Goal: Information Seeking & Learning: Learn about a topic

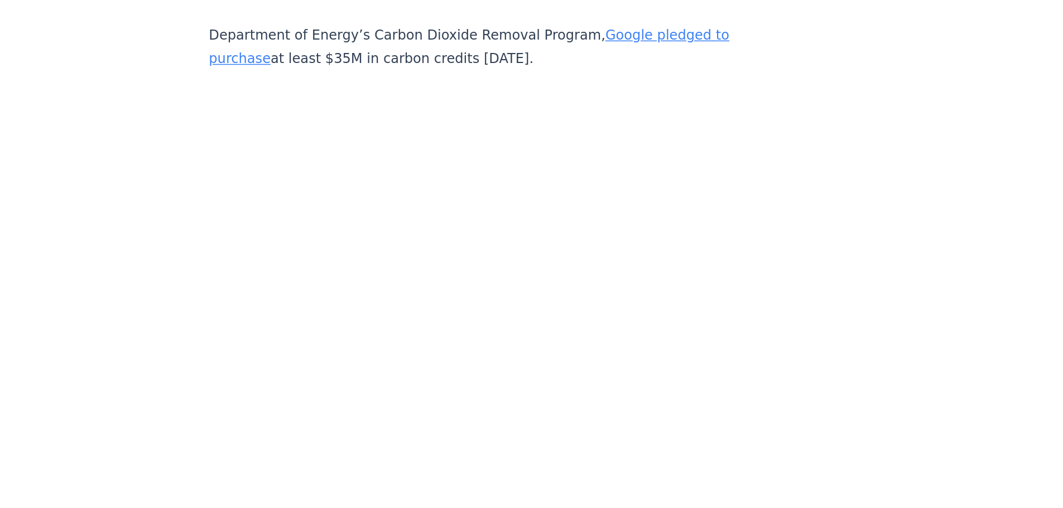
scroll to position [3129, 0]
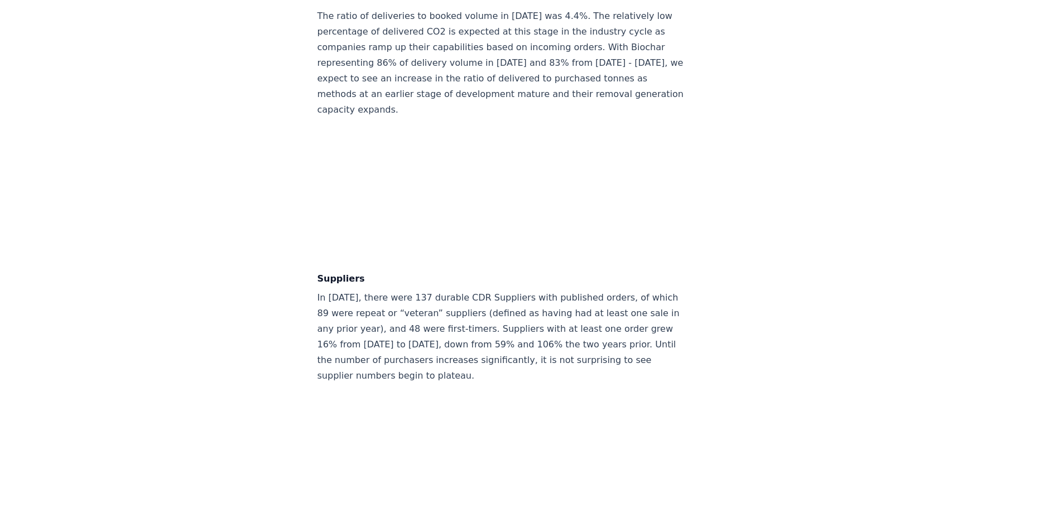
scroll to position [6309, 0]
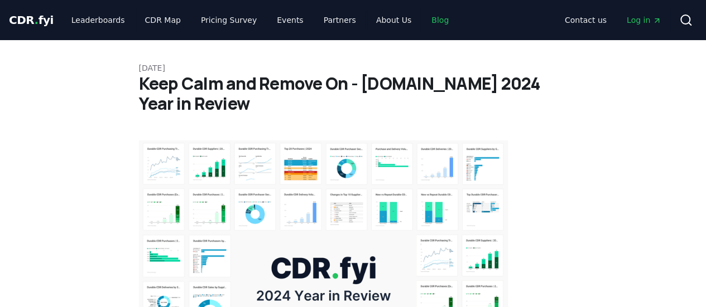
click at [422, 13] on link "Blog" at bounding box center [439, 20] width 35 height 20
click at [422, 21] on link "Blog" at bounding box center [439, 20] width 35 height 20
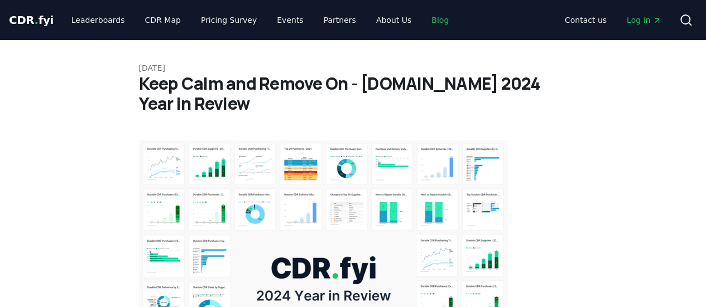
click at [422, 21] on link "Blog" at bounding box center [439, 20] width 35 height 20
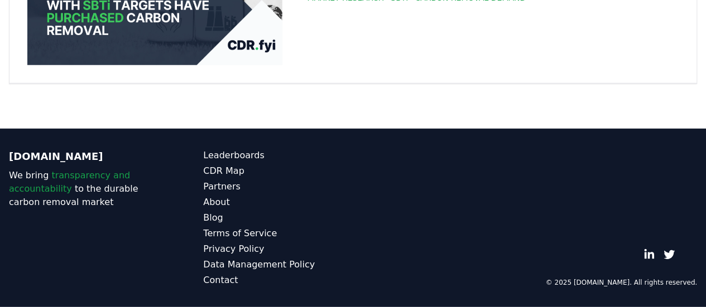
scroll to position [17161, 0]
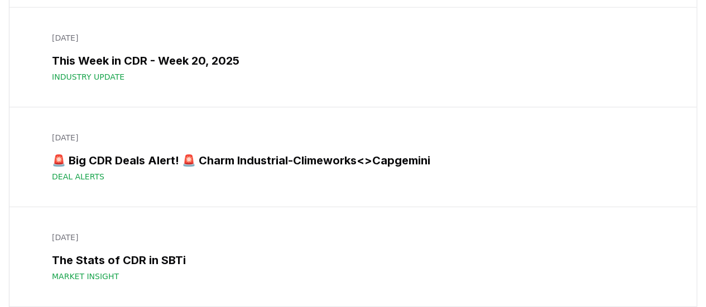
scroll to position [3428, 0]
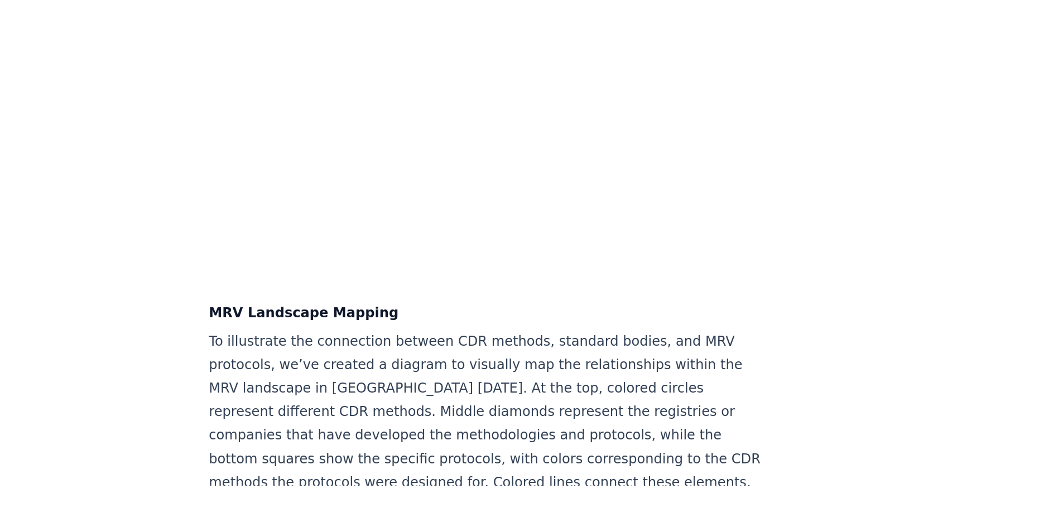
scroll to position [2590, 0]
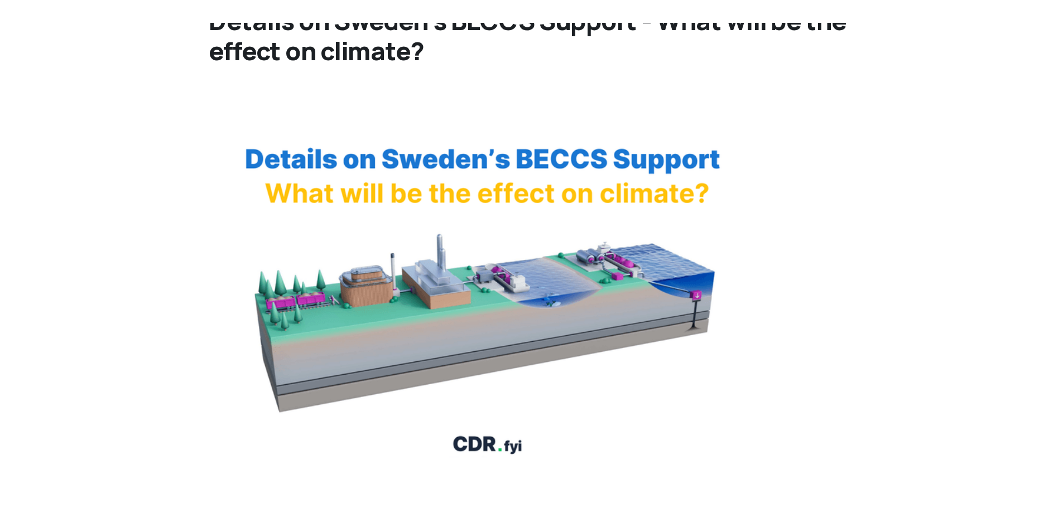
scroll to position [86, 0]
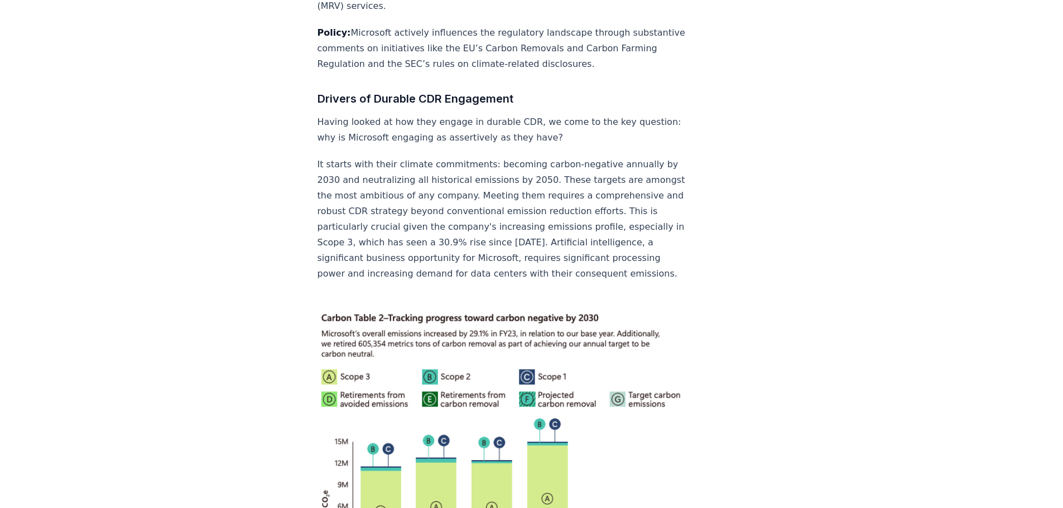
scroll to position [2196, 0]
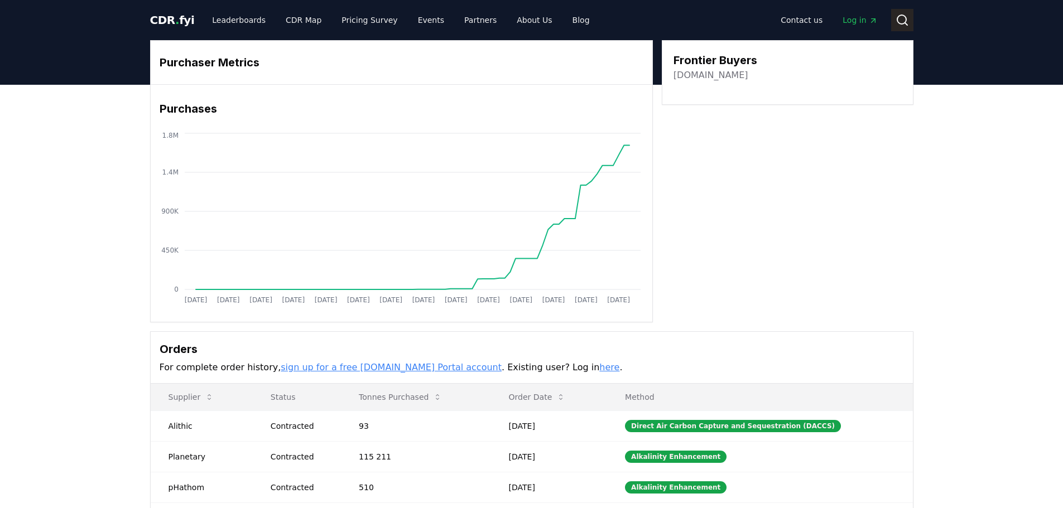
click at [900, 19] on icon at bounding box center [901, 19] width 13 height 13
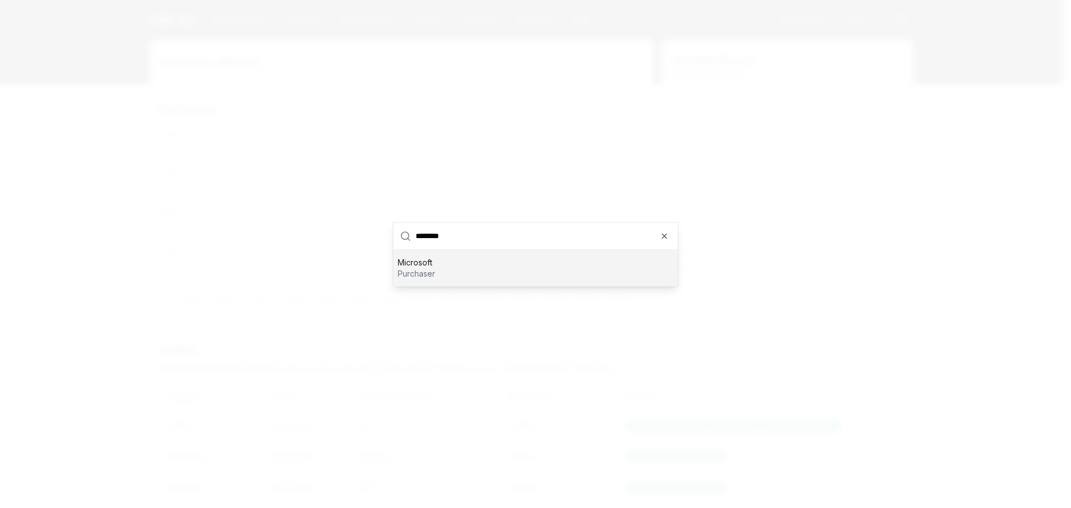
type input "*********"
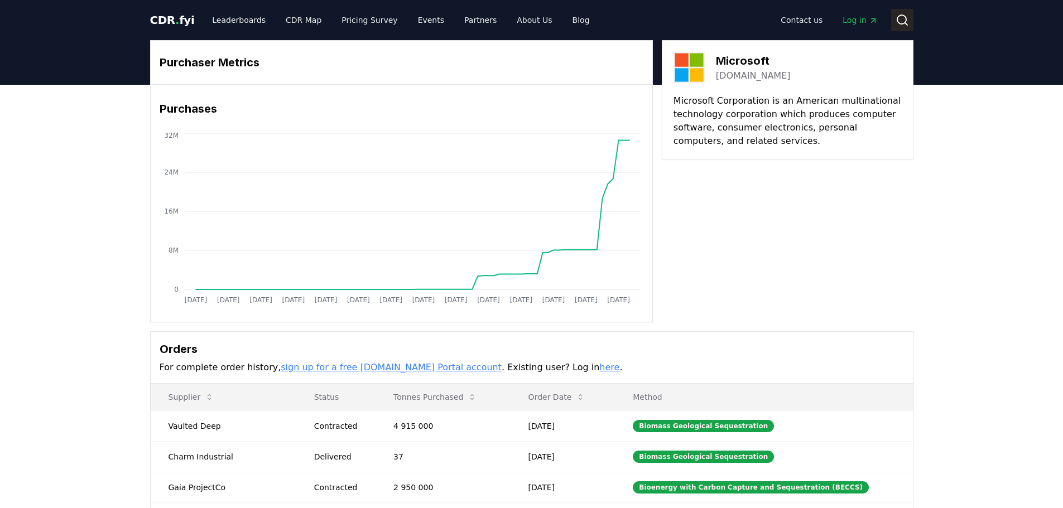
click at [906, 20] on icon at bounding box center [901, 19] width 13 height 13
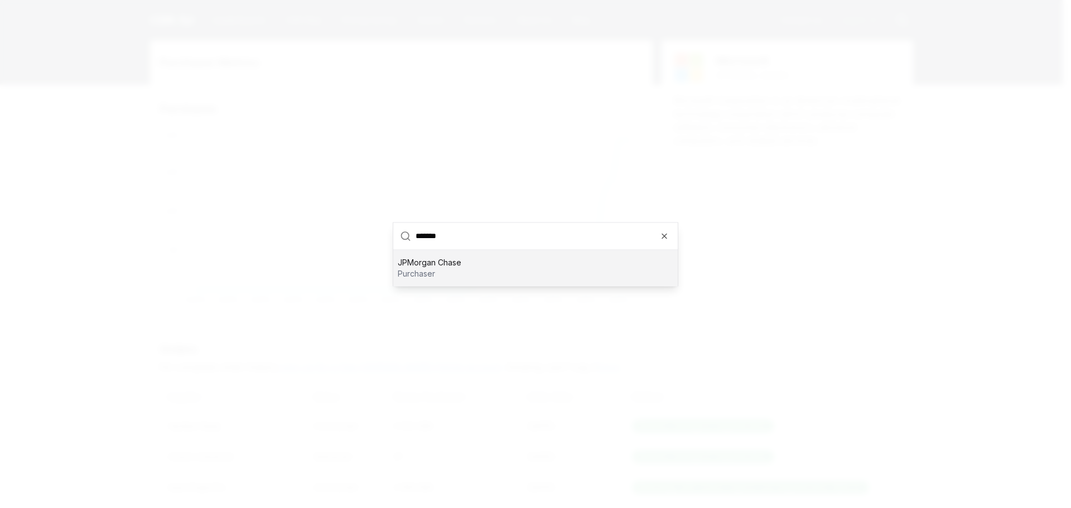
type input "********"
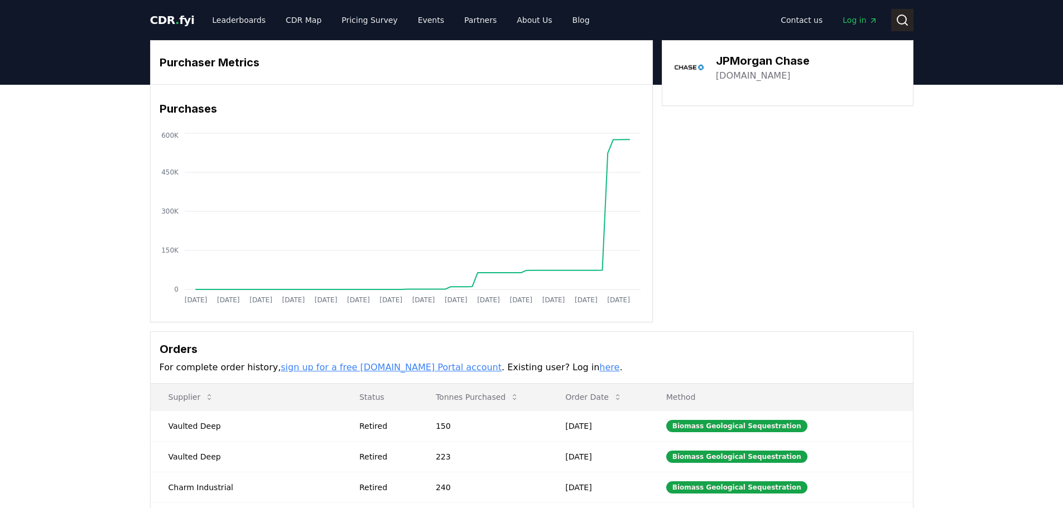
click at [910, 20] on button "Search" at bounding box center [902, 20] width 22 height 22
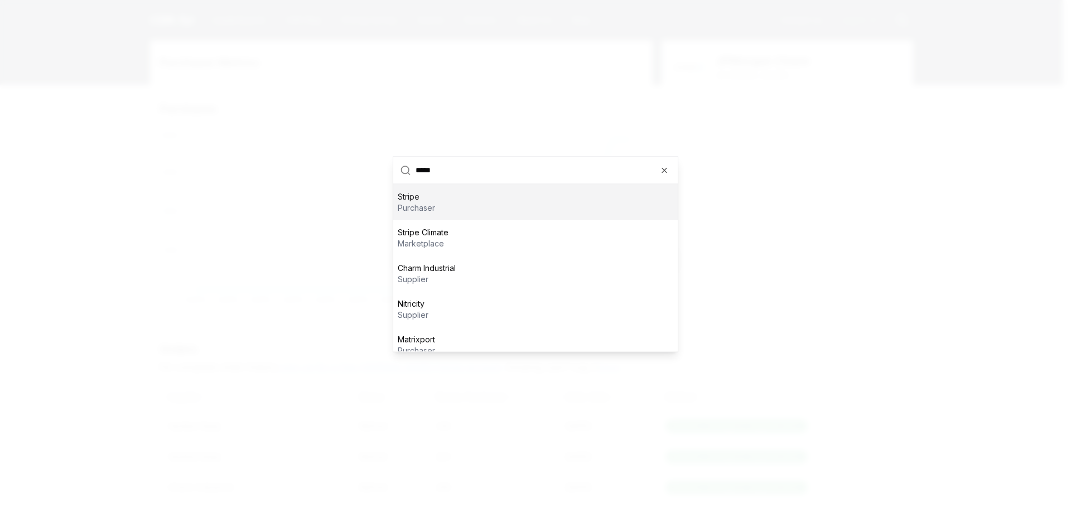
type input "******"
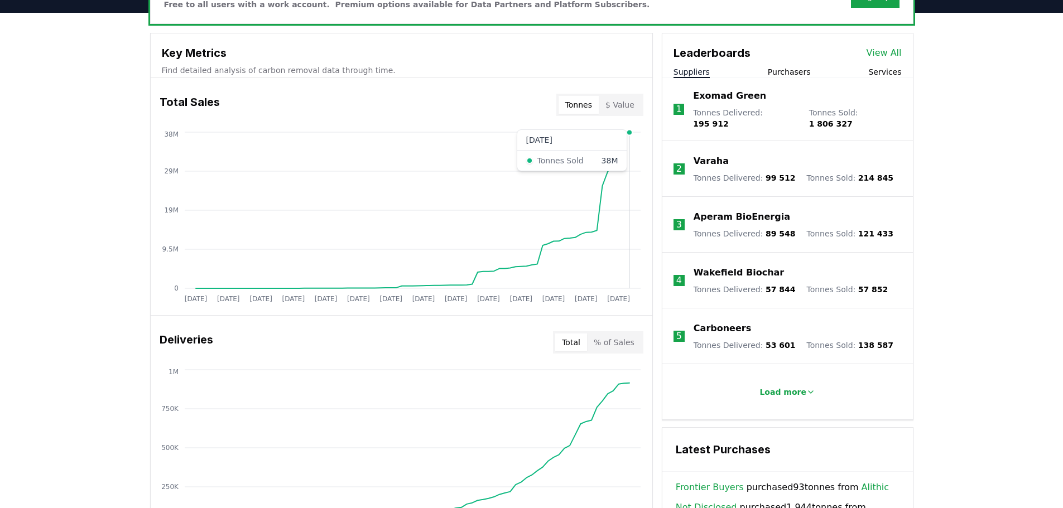
scroll to position [279, 0]
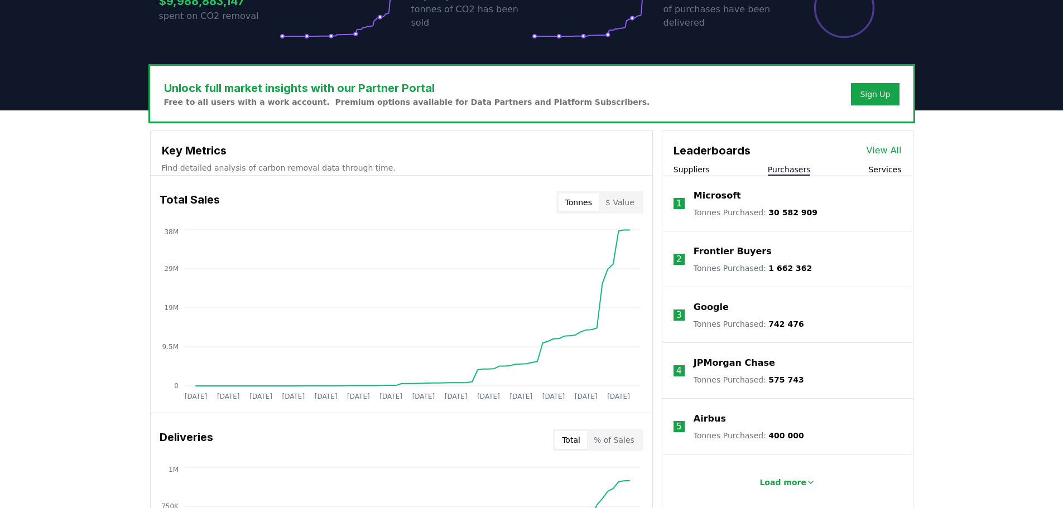
click at [787, 172] on button "Purchasers" at bounding box center [788, 169] width 43 height 11
click at [894, 148] on link "View All" at bounding box center [883, 150] width 35 height 13
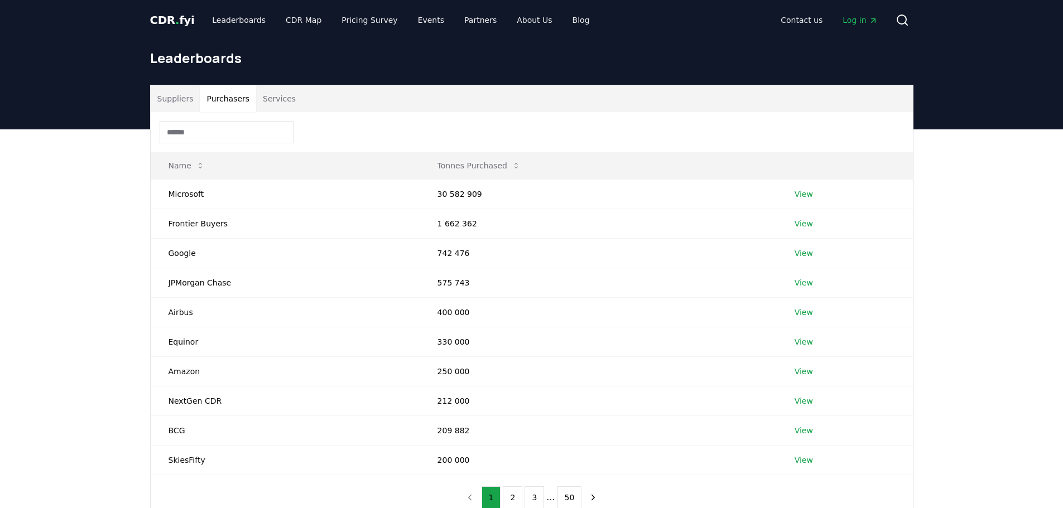
click at [221, 90] on button "Purchasers" at bounding box center [228, 98] width 56 height 27
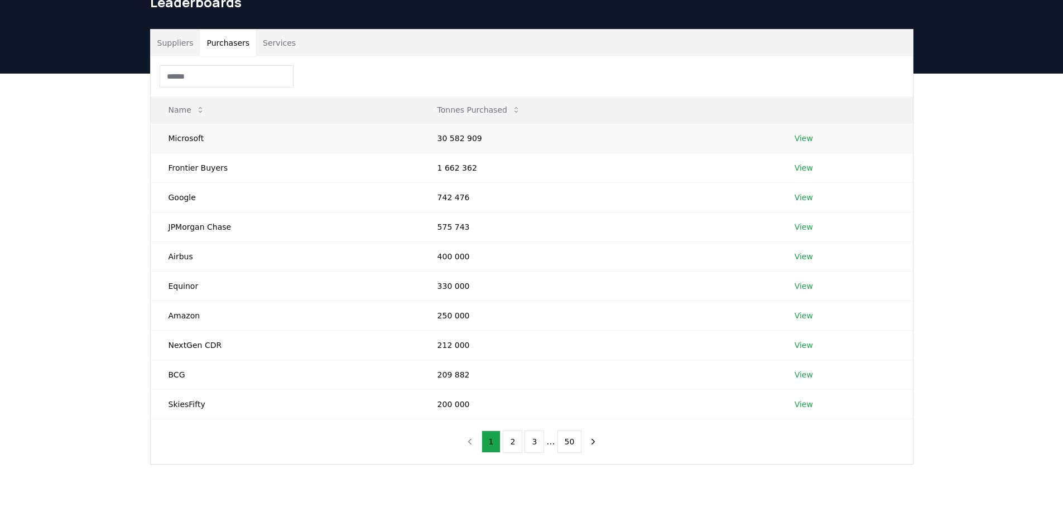
click at [808, 137] on link "View" at bounding box center [803, 138] width 18 height 11
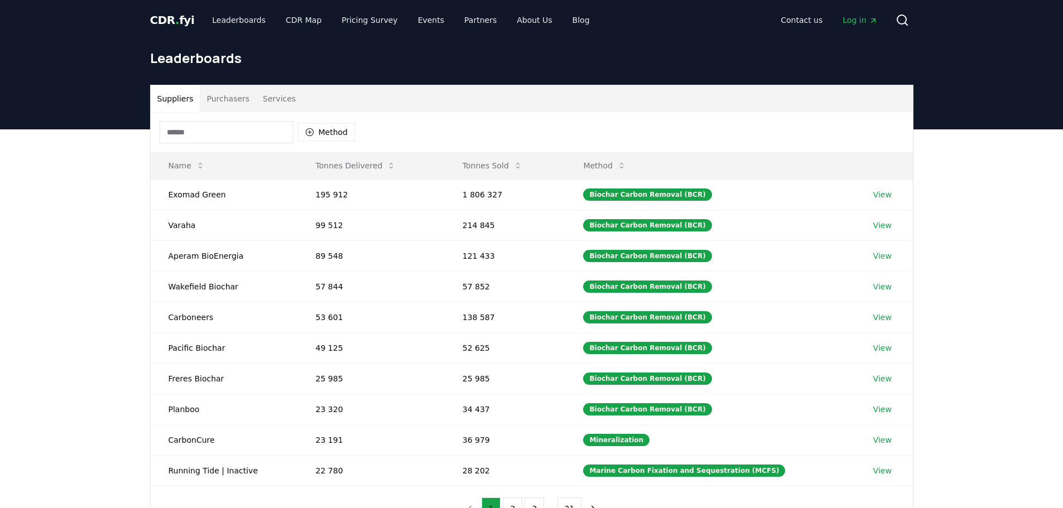
scroll to position [56, 0]
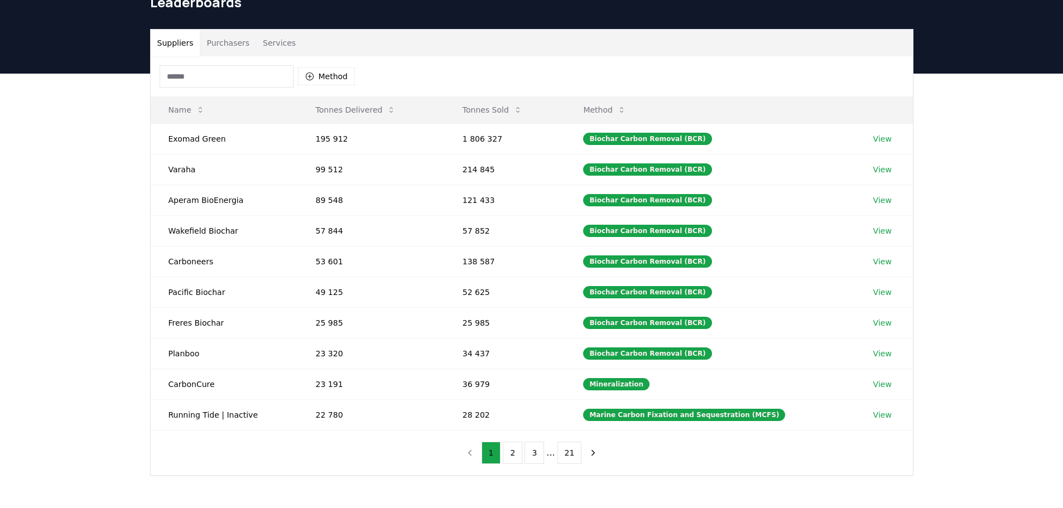
click at [233, 39] on button "Purchasers" at bounding box center [228, 43] width 56 height 27
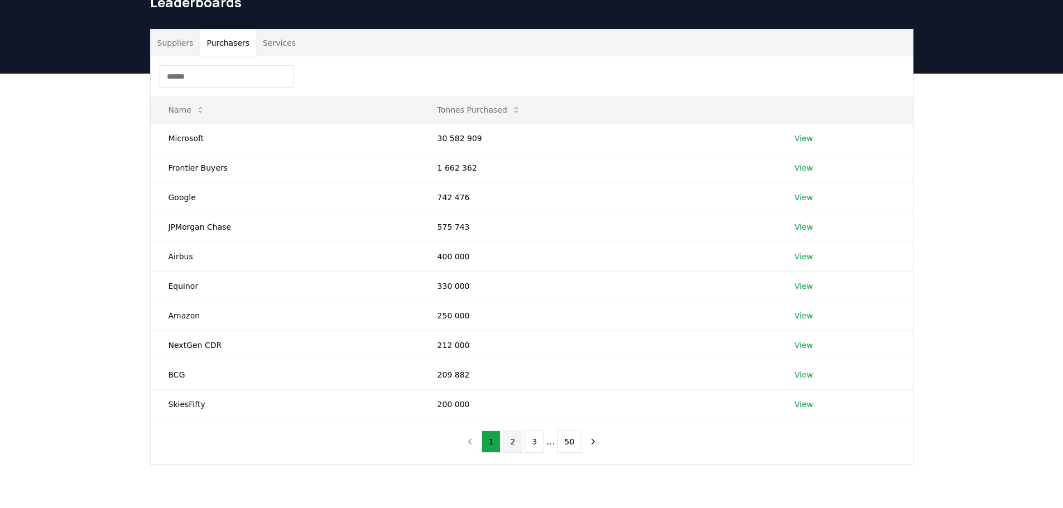
click at [516, 446] on button "2" at bounding box center [513, 442] width 20 height 22
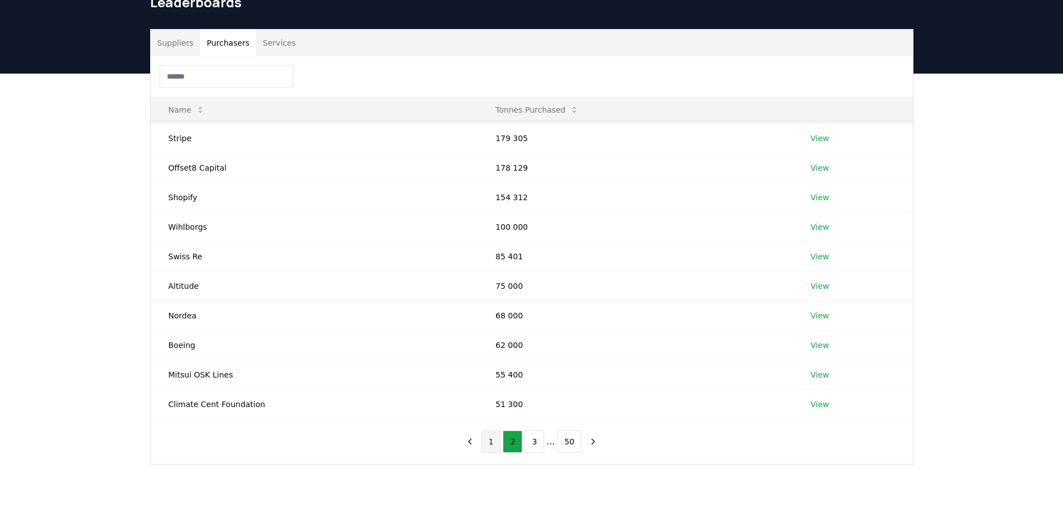
click at [491, 443] on button "1" at bounding box center [491, 442] width 20 height 22
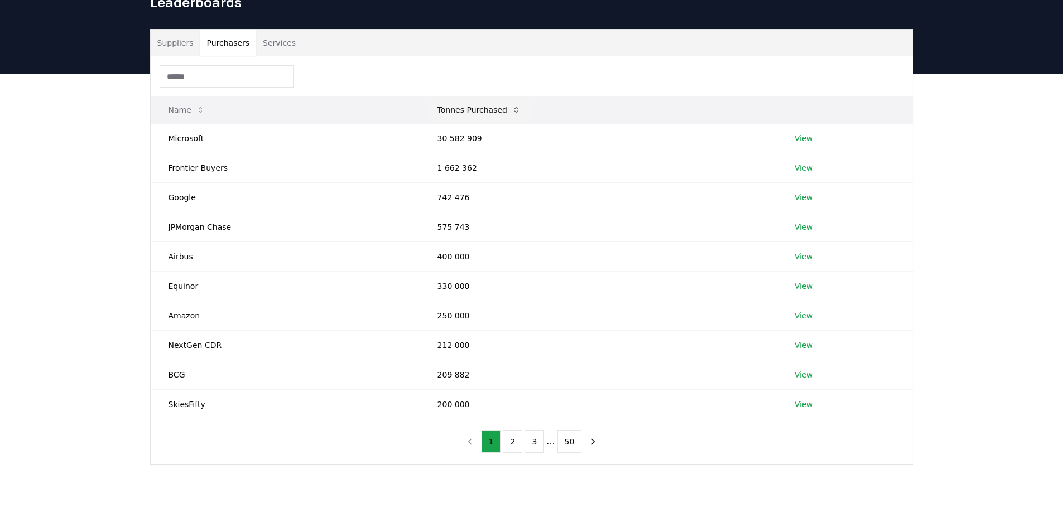
click at [511, 108] on icon at bounding box center [515, 109] width 9 height 9
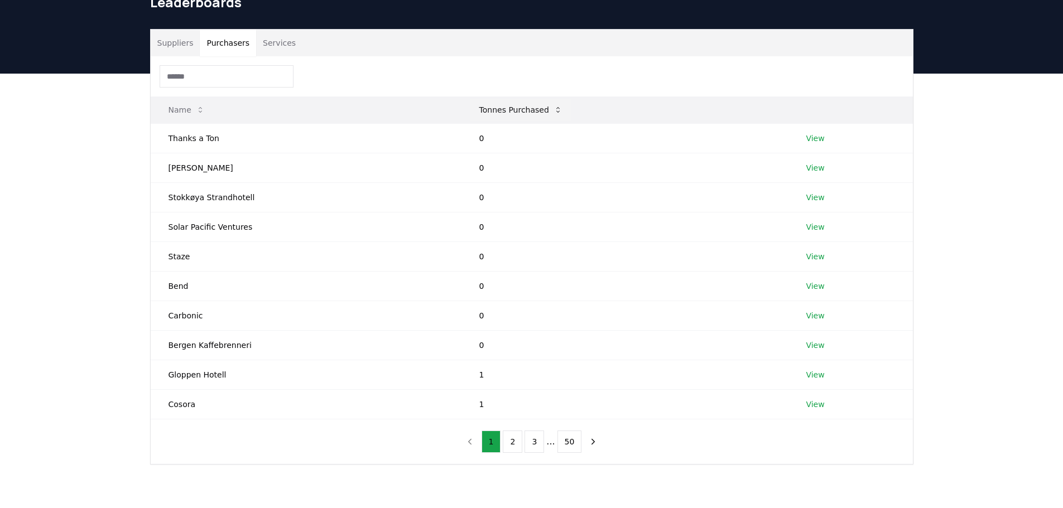
click at [508, 108] on button "Tonnes Purchased" at bounding box center [520, 110] width 101 height 22
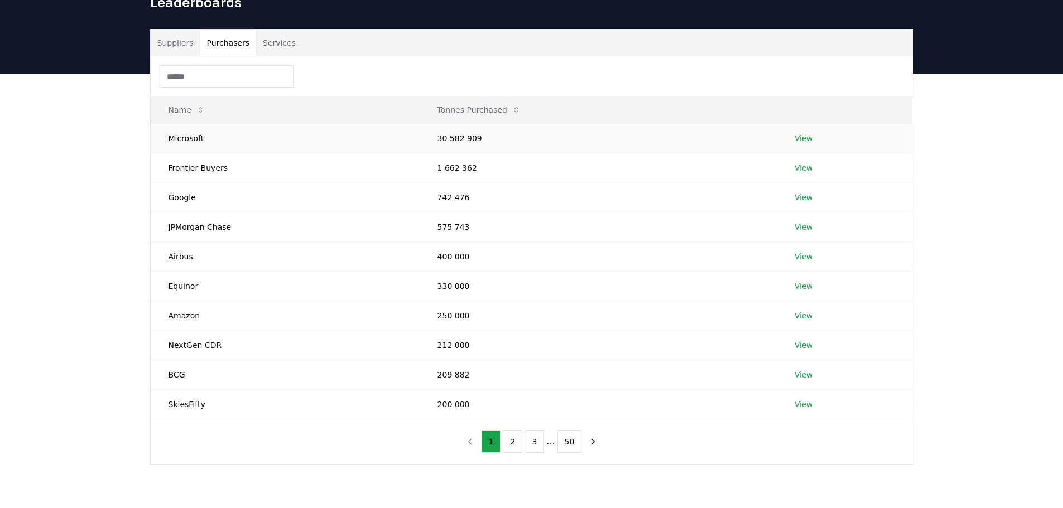
click at [447, 138] on td "30 582 909" at bounding box center [597, 138] width 357 height 30
copy td "30 582 909"
click at [219, 77] on input at bounding box center [227, 76] width 134 height 22
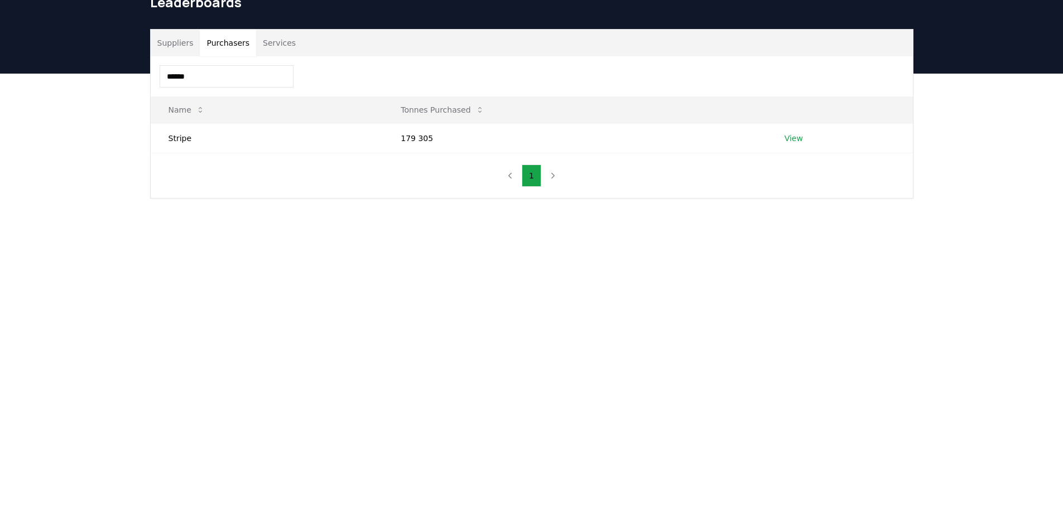
click at [234, 69] on input "******" at bounding box center [227, 76] width 134 height 22
type input "**"
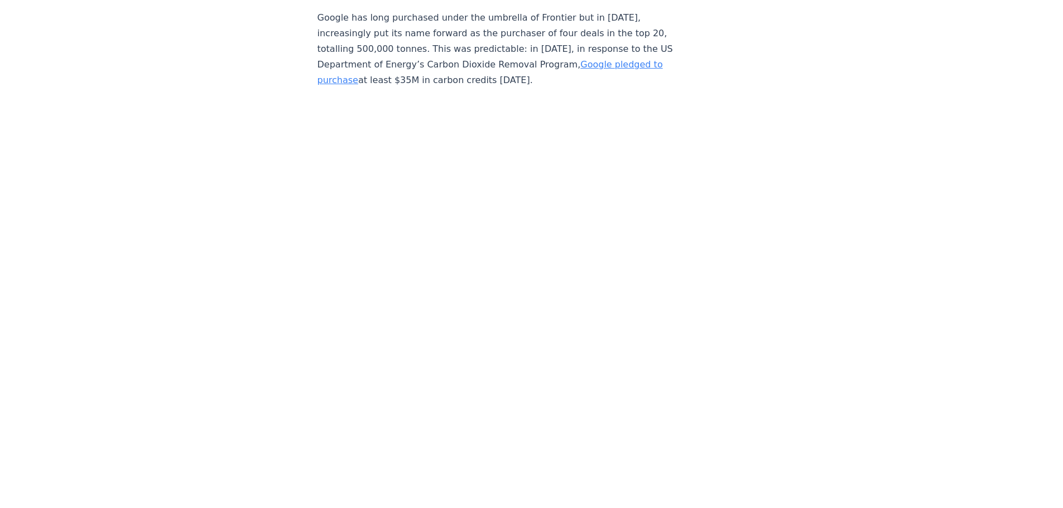
scroll to position [3074, 0]
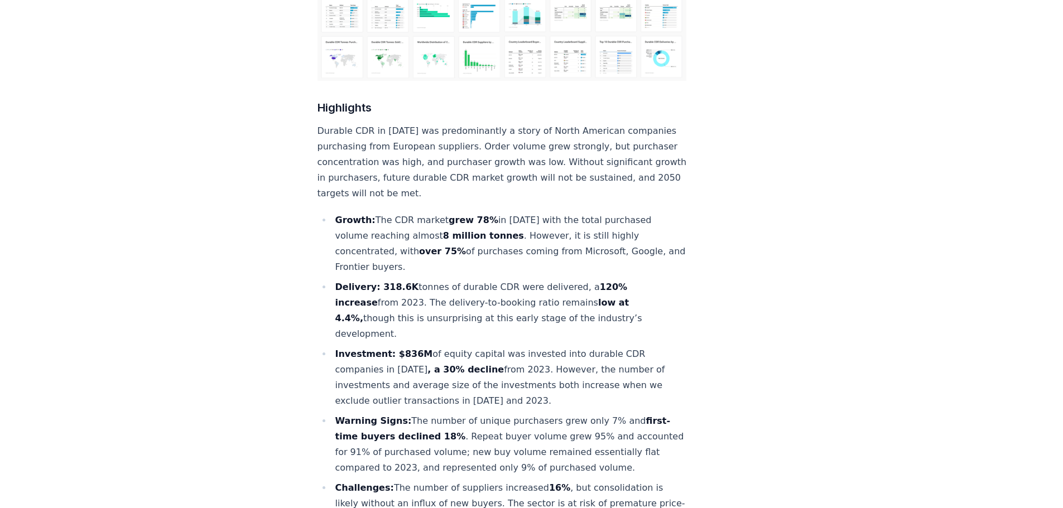
scroll to position [355, 0]
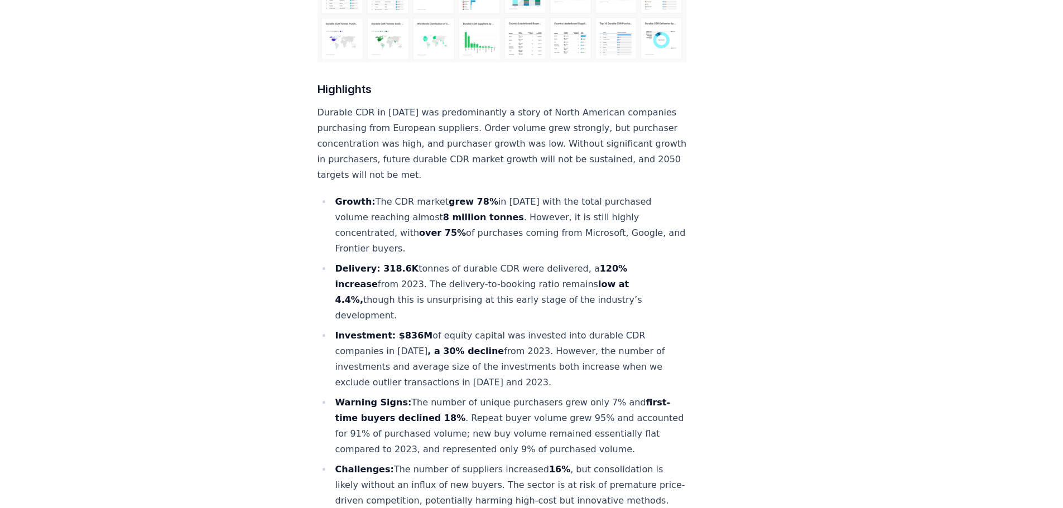
drag, startPoint x: 277, startPoint y: 222, endPoint x: 244, endPoint y: 213, distance: 34.1
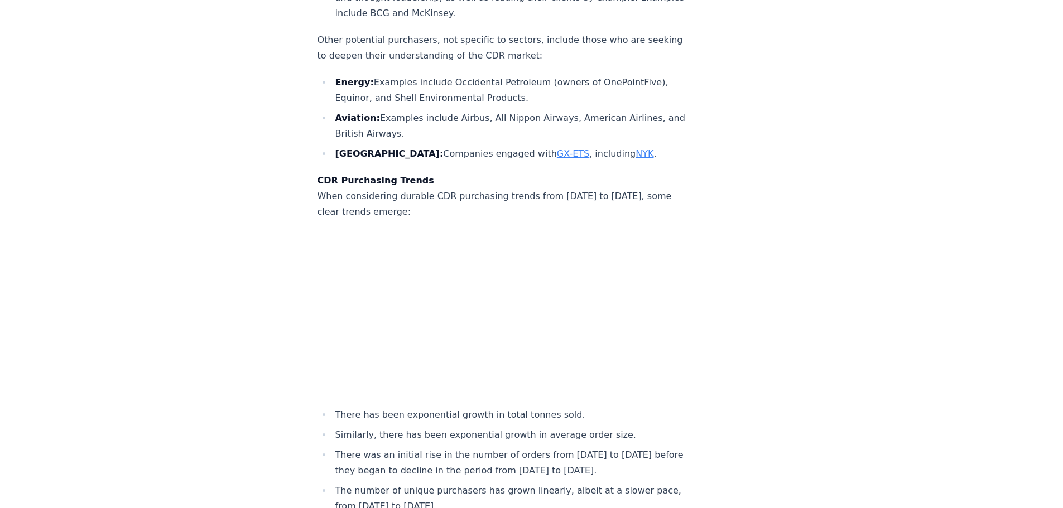
scroll to position [4036, 0]
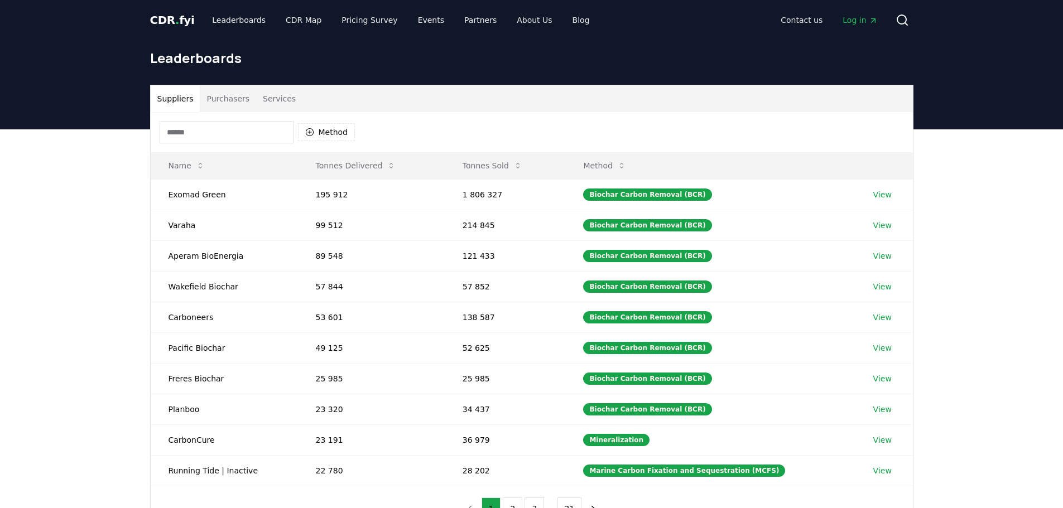
click at [233, 104] on button "Purchasers" at bounding box center [228, 98] width 56 height 27
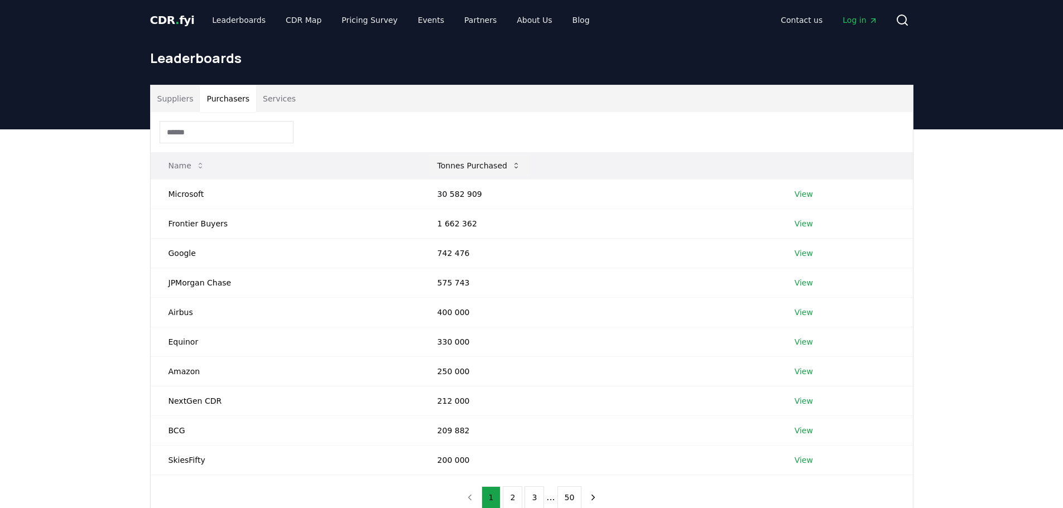
click at [511, 165] on icon at bounding box center [515, 165] width 9 height 9
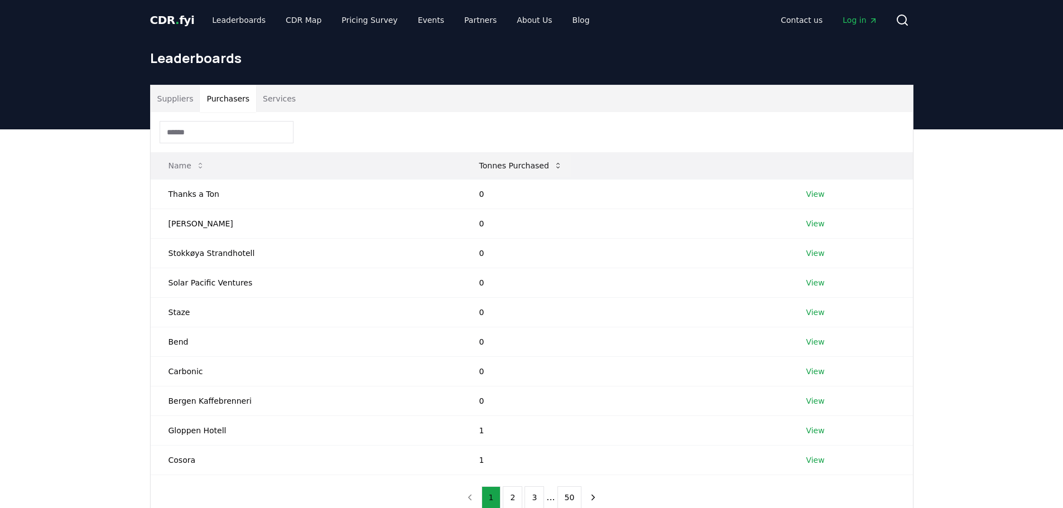
click at [553, 167] on icon at bounding box center [557, 165] width 9 height 9
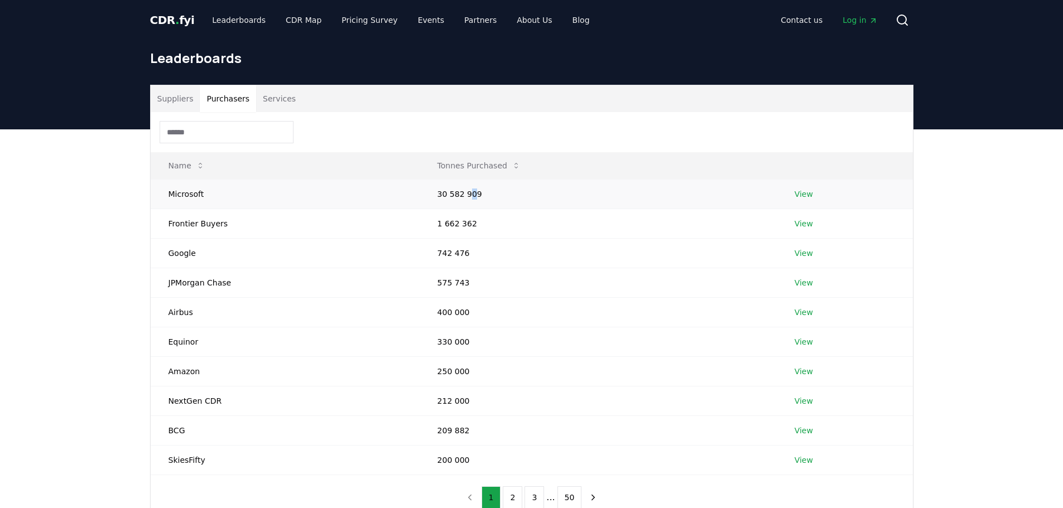
click at [469, 197] on td "30 582 909" at bounding box center [597, 194] width 357 height 30
click at [794, 192] on link "View" at bounding box center [803, 194] width 18 height 11
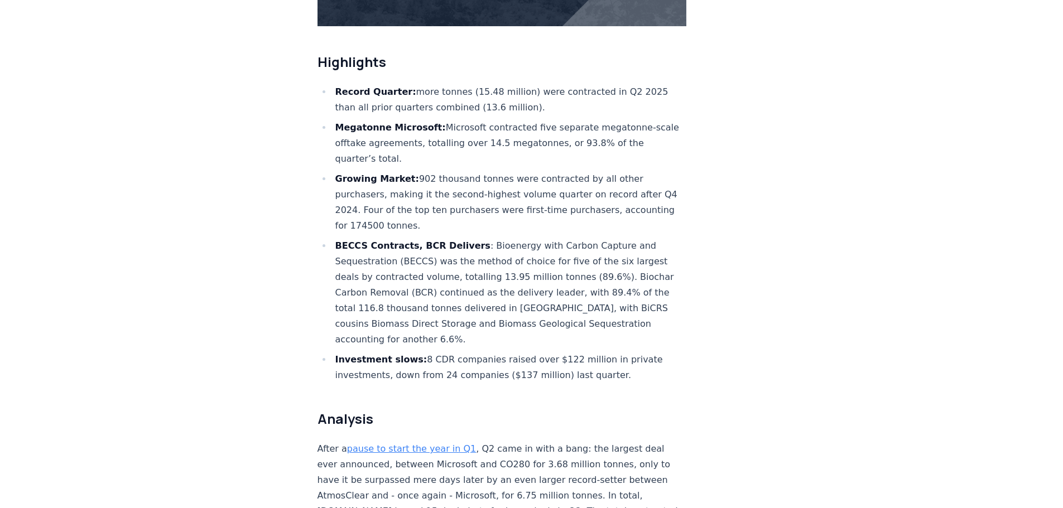
scroll to position [390, 0]
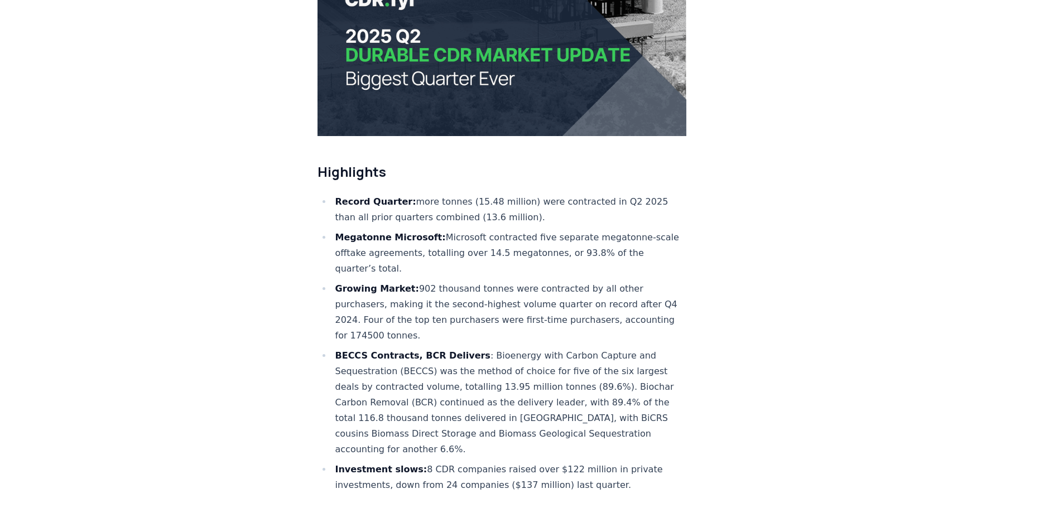
scroll to position [823, 0]
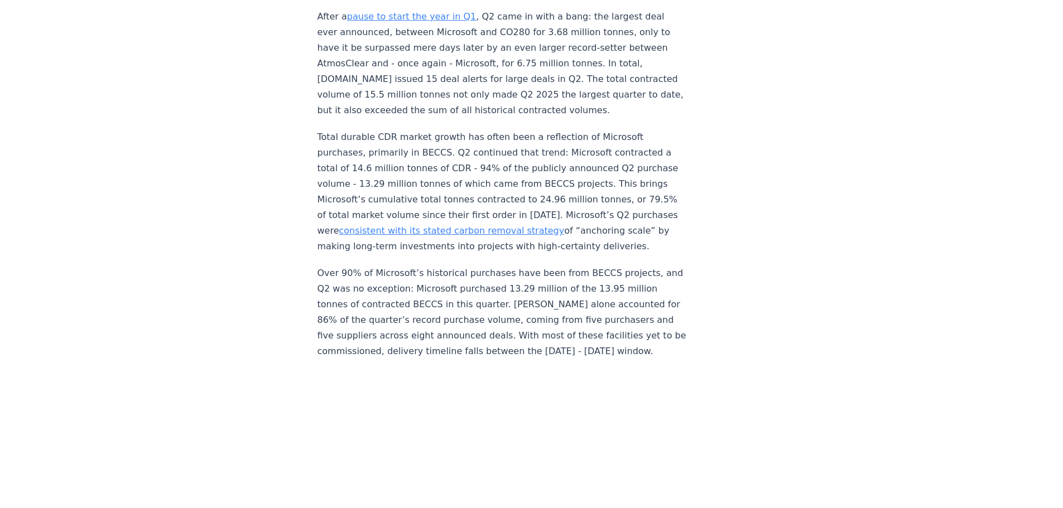
click at [451, 278] on p "Over 90% of Microsoft’s historical purchases have been from BECCS projects, and…" at bounding box center [501, 312] width 369 height 94
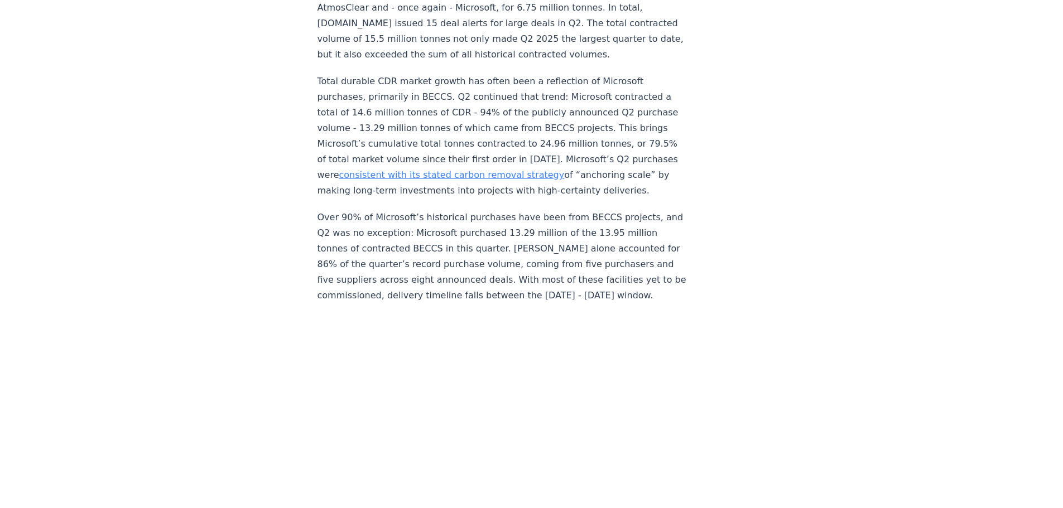
click at [347, 210] on p "Over 90% of Microsoft’s historical purchases have been from BECCS projects, and…" at bounding box center [501, 257] width 369 height 94
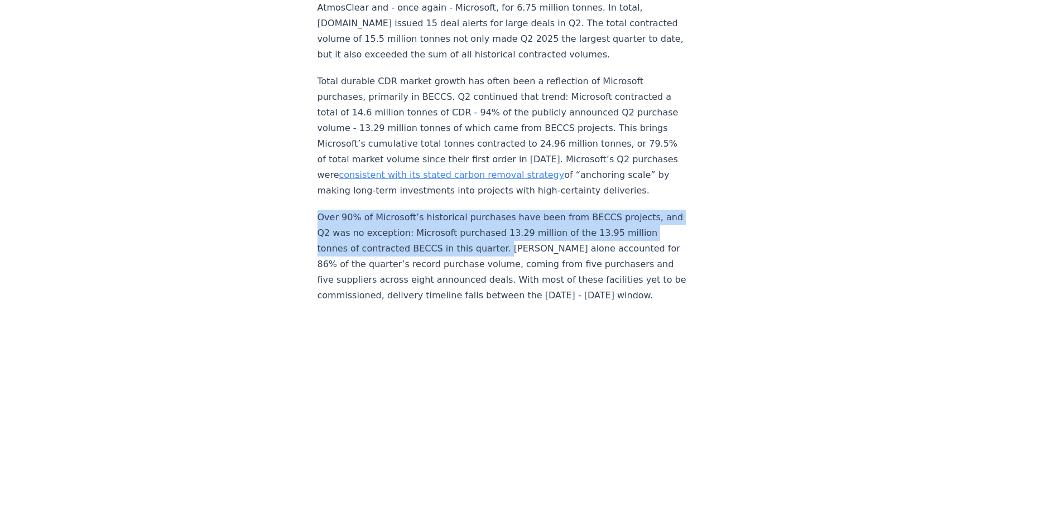
drag, startPoint x: 317, startPoint y: 196, endPoint x: 522, endPoint y: 226, distance: 207.5
click at [522, 226] on p "Over 90% of Microsoft’s historical purchases have been from BECCS projects, and…" at bounding box center [501, 257] width 369 height 94
copy p "Over 90% of Microsoft’s historical purchases have been from BECCS projects, and…"
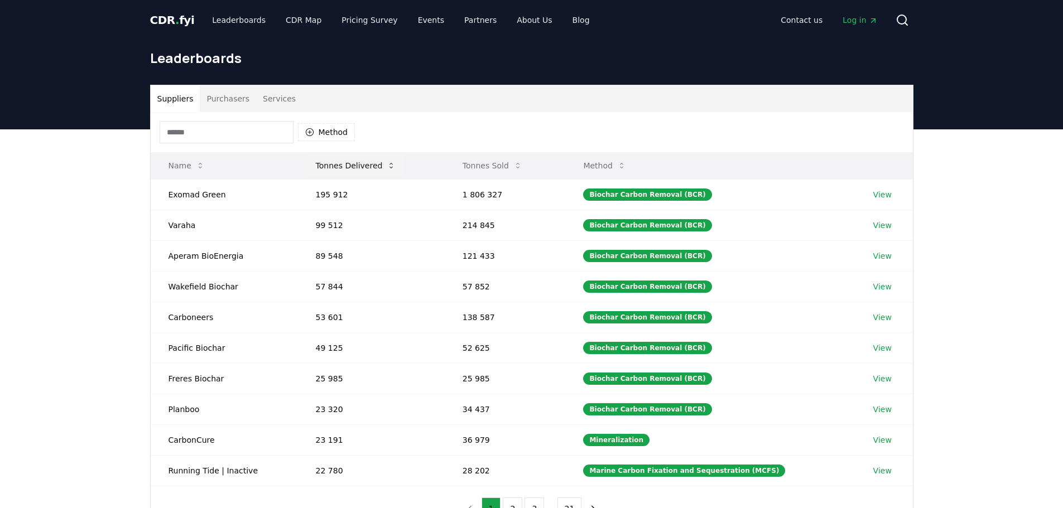
click at [378, 169] on button "Tonnes Delivered" at bounding box center [356, 166] width 98 height 22
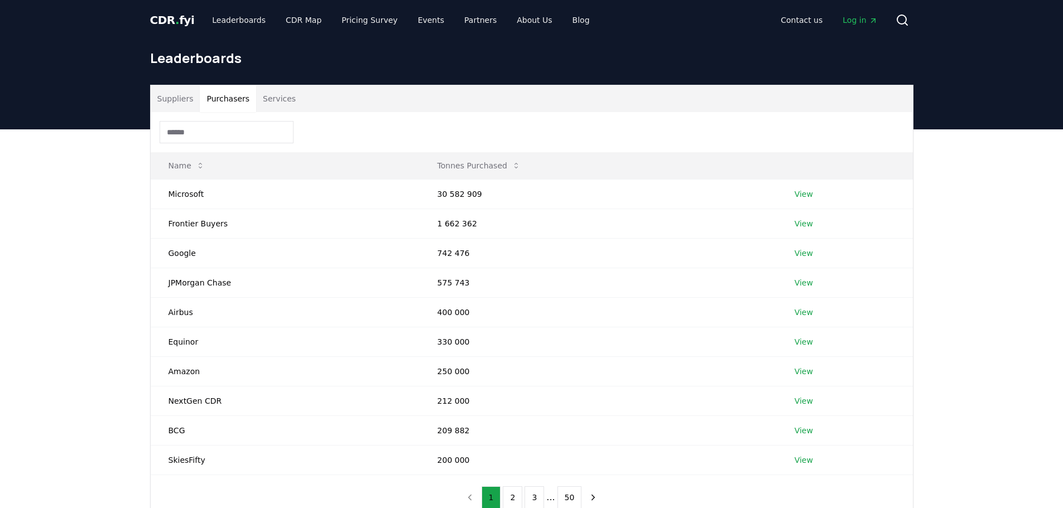
click at [209, 102] on button "Purchasers" at bounding box center [228, 98] width 56 height 27
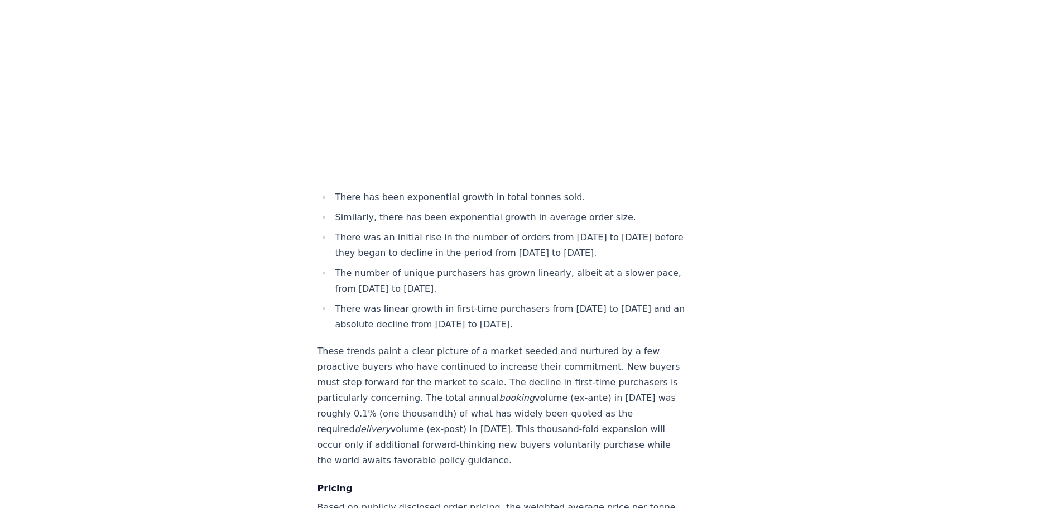
scroll to position [8235, 0]
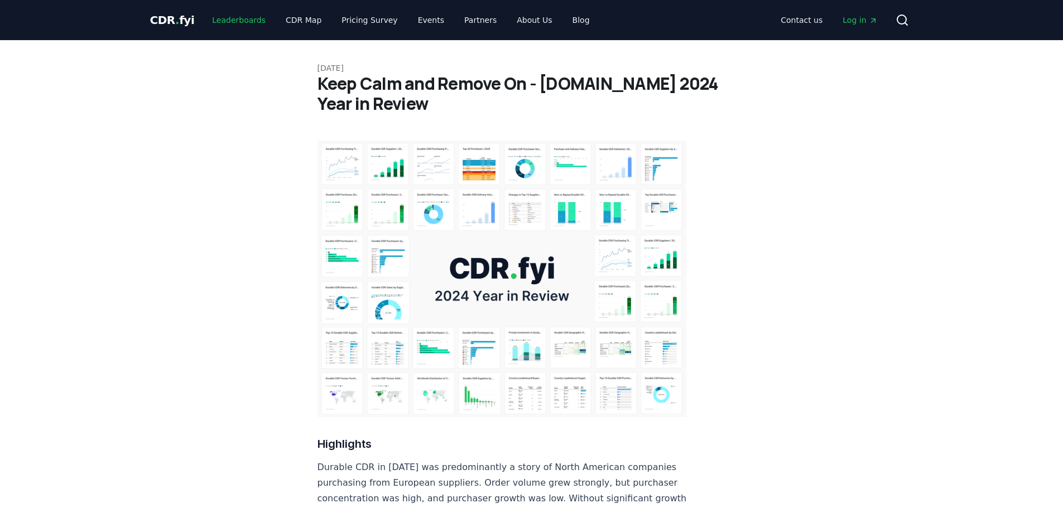
click at [239, 20] on link "Leaderboards" at bounding box center [238, 20] width 71 height 20
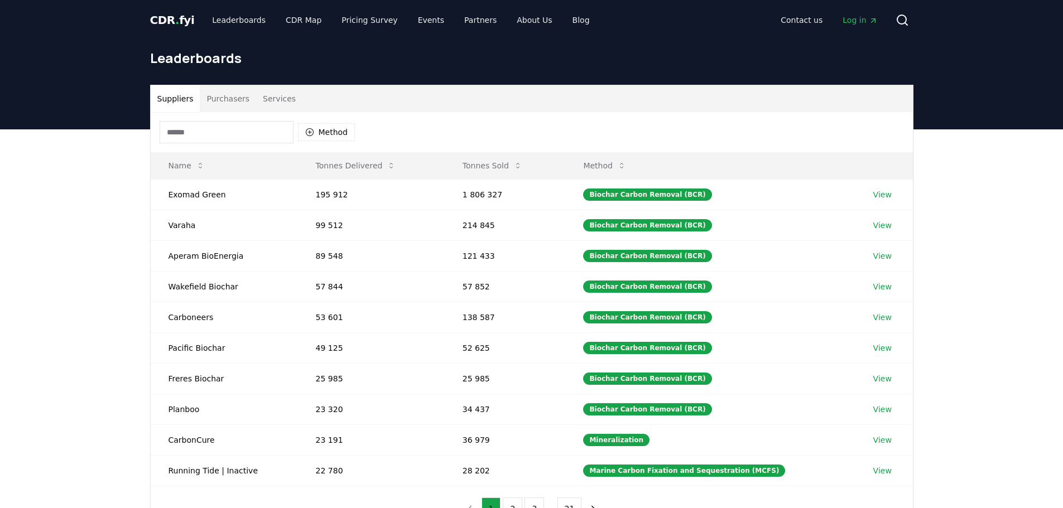
click at [176, 16] on span "CDR . fyi" at bounding box center [172, 19] width 45 height 13
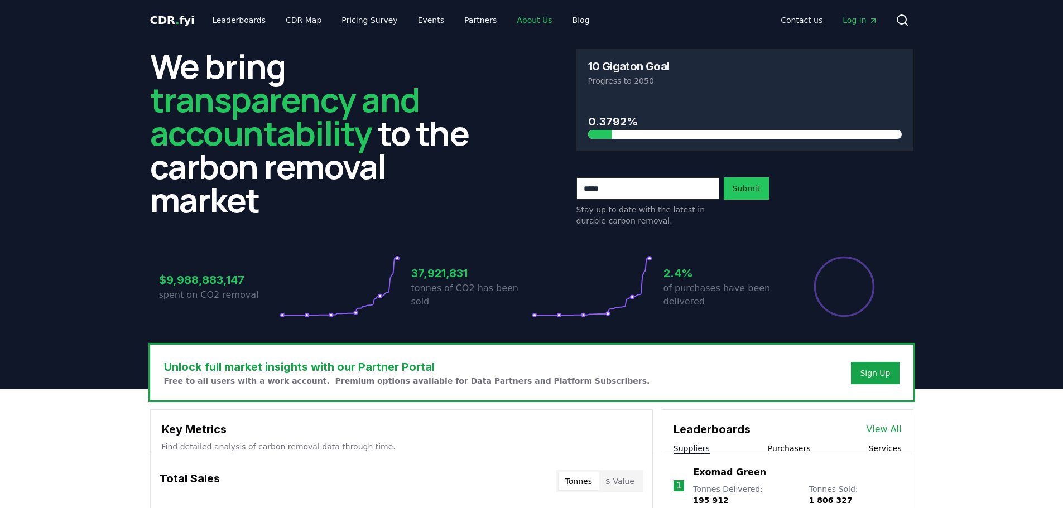
drag, startPoint x: 507, startPoint y: 18, endPoint x: 488, endPoint y: 32, distance: 23.9
click at [508, 18] on link "About Us" at bounding box center [534, 20] width 53 height 20
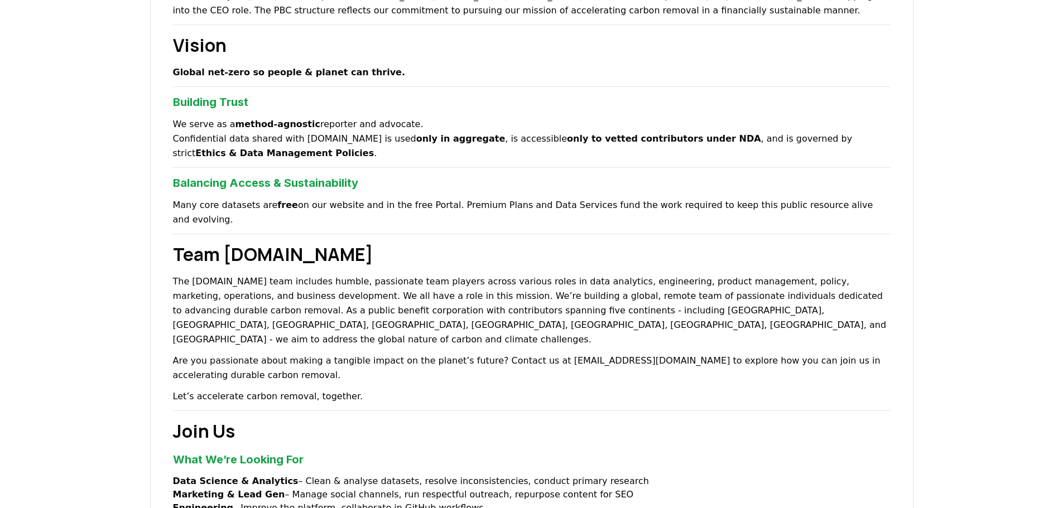
scroll to position [146, 0]
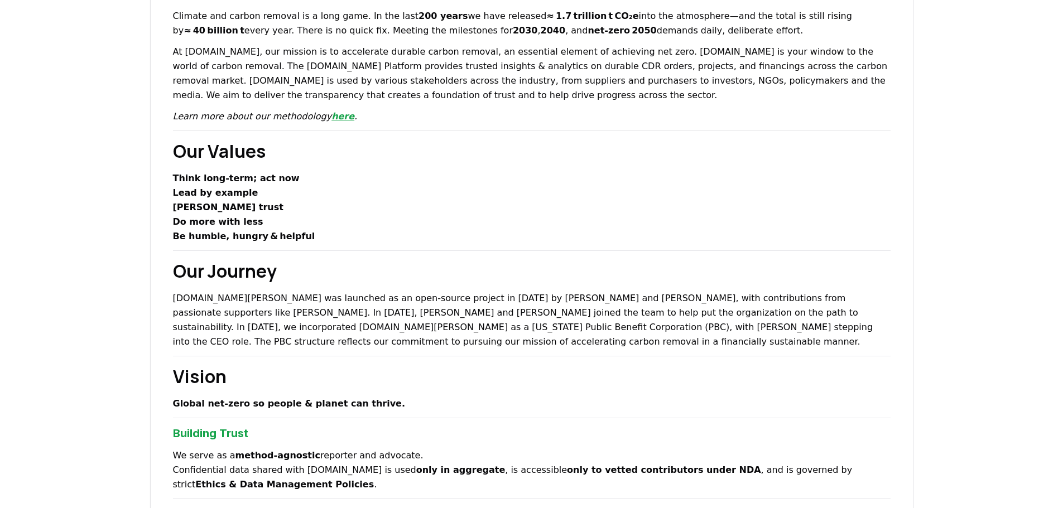
click at [334, 120] on link "here" at bounding box center [342, 116] width 23 height 11
